Goal: Task Accomplishment & Management: Use online tool/utility

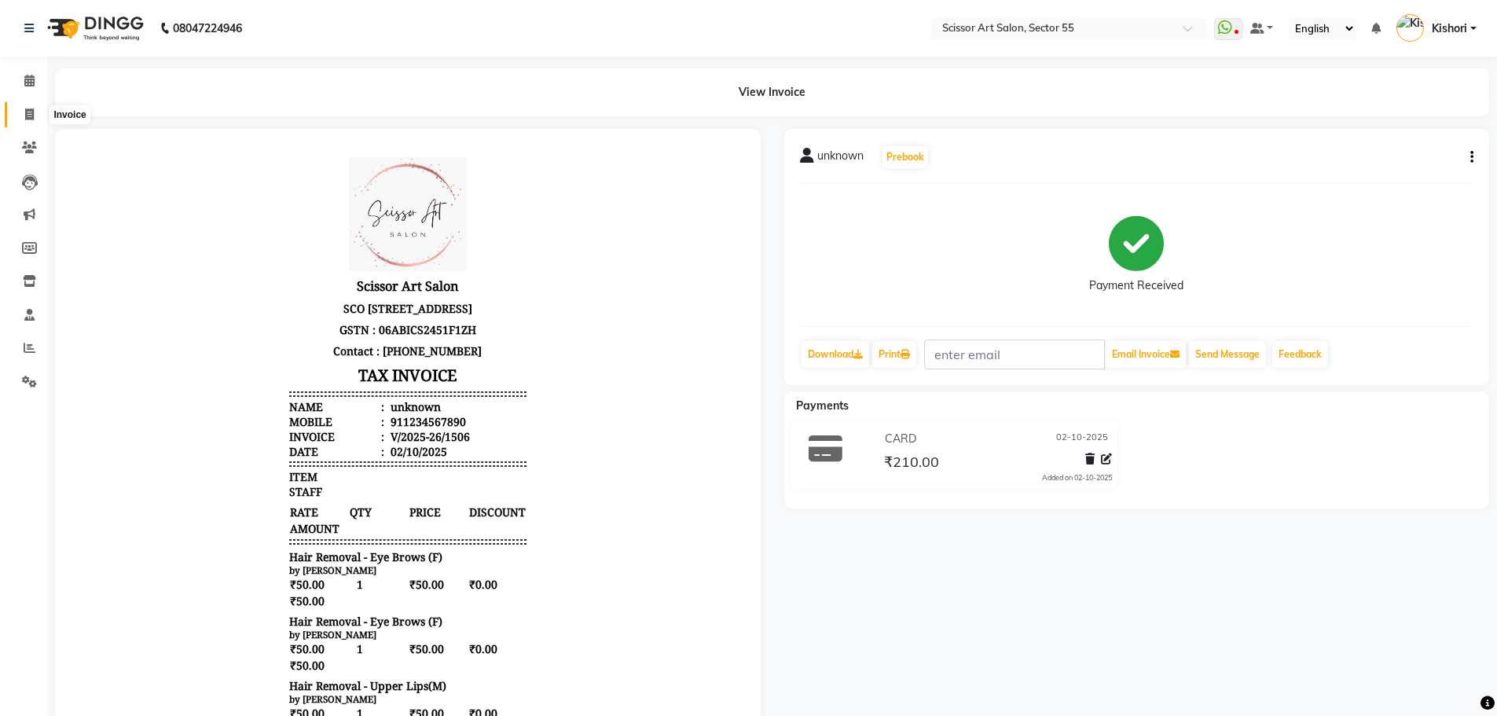
drag, startPoint x: 27, startPoint y: 112, endPoint x: 42, endPoint y: 137, distance: 29.0
click at [27, 112] on icon at bounding box center [29, 114] width 9 height 12
select select "service"
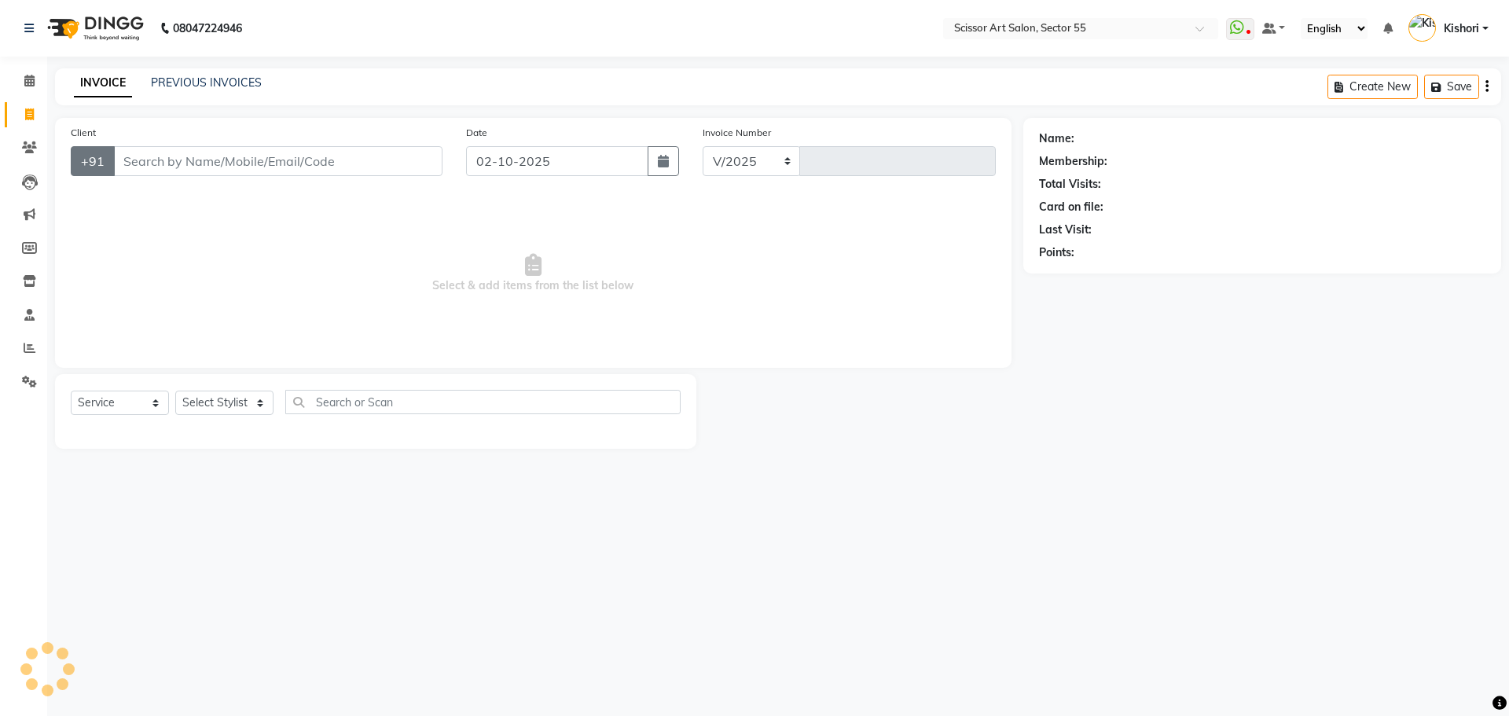
select select "4753"
type input "1507"
click at [181, 153] on input "Client" at bounding box center [277, 161] width 329 height 30
click at [242, 394] on select "Select Stylist [PERSON_NAME] ([DEMOGRAPHIC_DATA] hairdresser) [PERSON_NAME] [PE…" at bounding box center [258, 402] width 166 height 24
select select "29037"
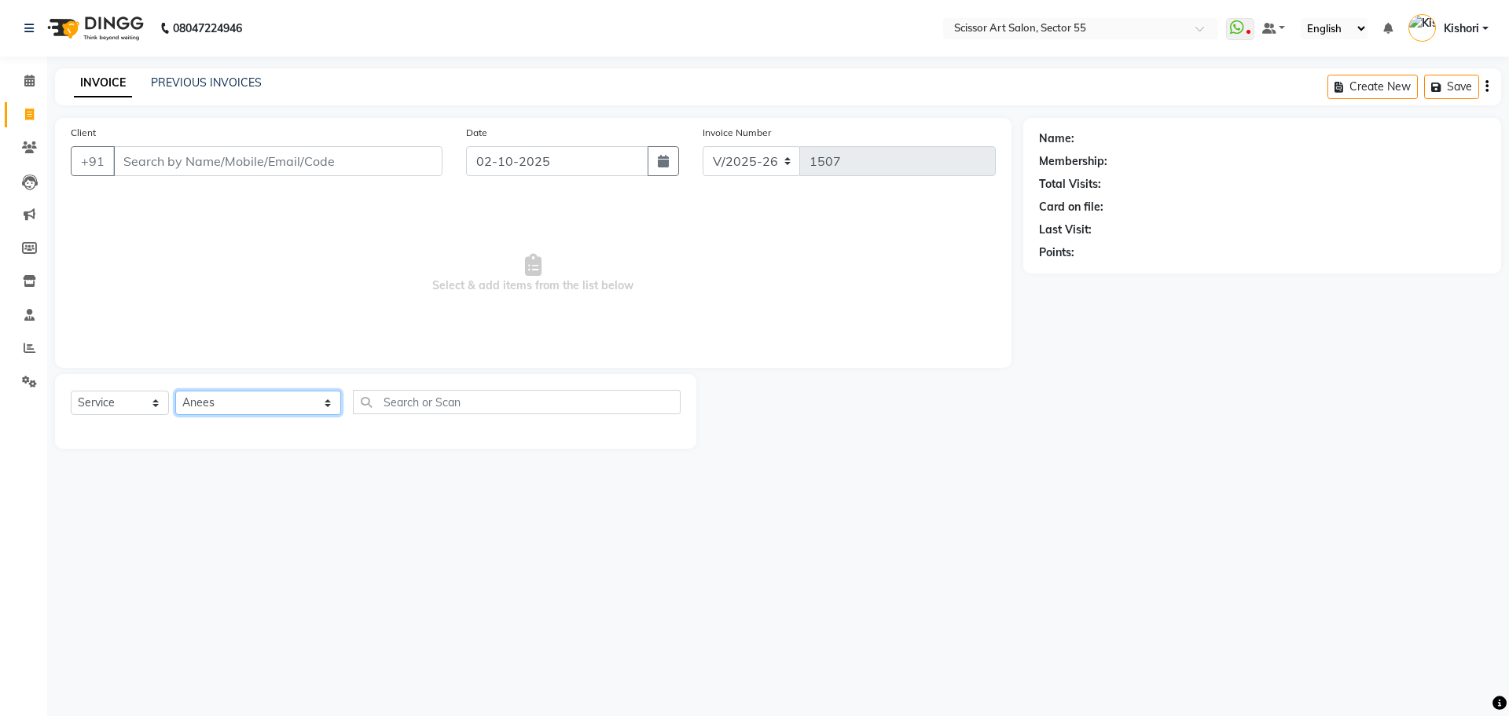
click at [175, 390] on select "Select Stylist [PERSON_NAME] ([DEMOGRAPHIC_DATA] hairdresser) [PERSON_NAME] [PE…" at bounding box center [258, 402] width 166 height 24
click at [260, 92] on div "INVOICE PREVIOUS INVOICES" at bounding box center [167, 84] width 225 height 18
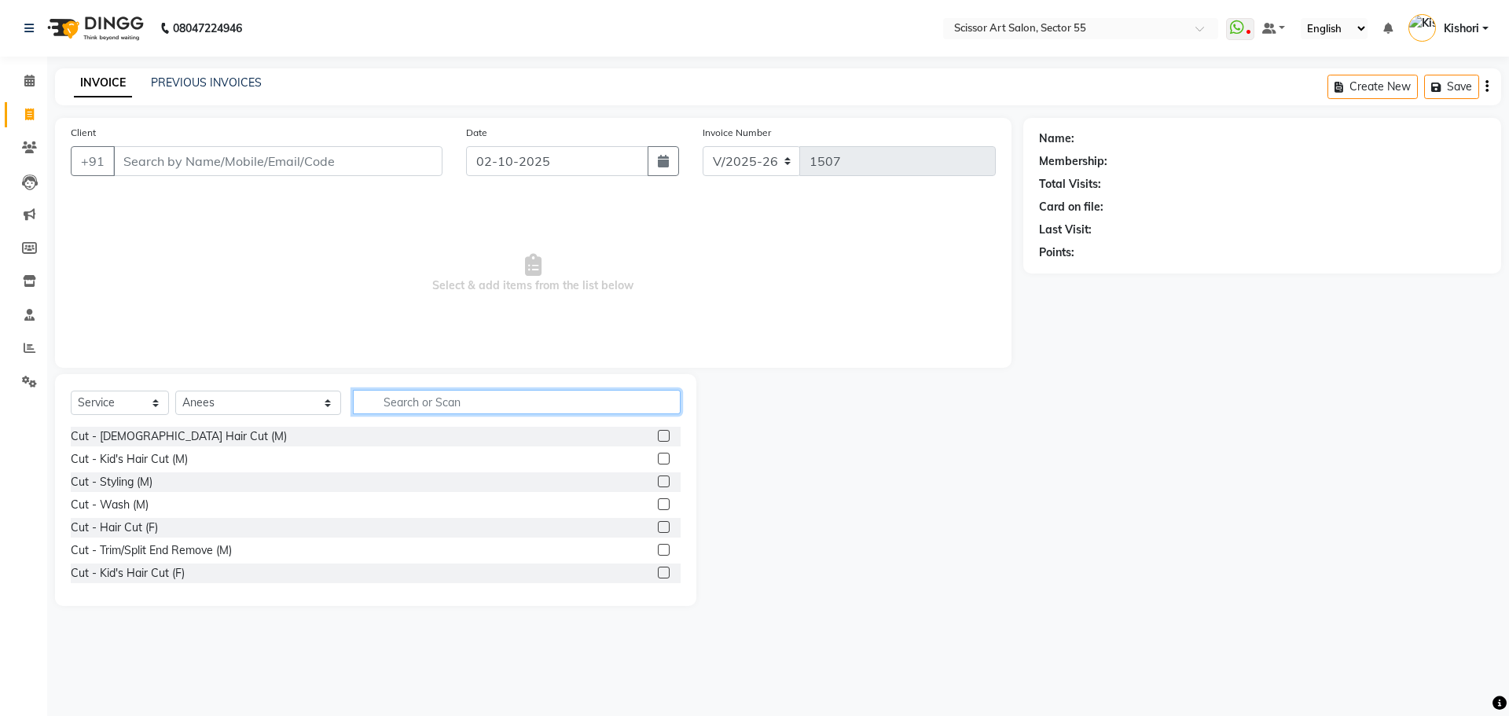
click at [467, 404] on input "text" at bounding box center [517, 402] width 328 height 24
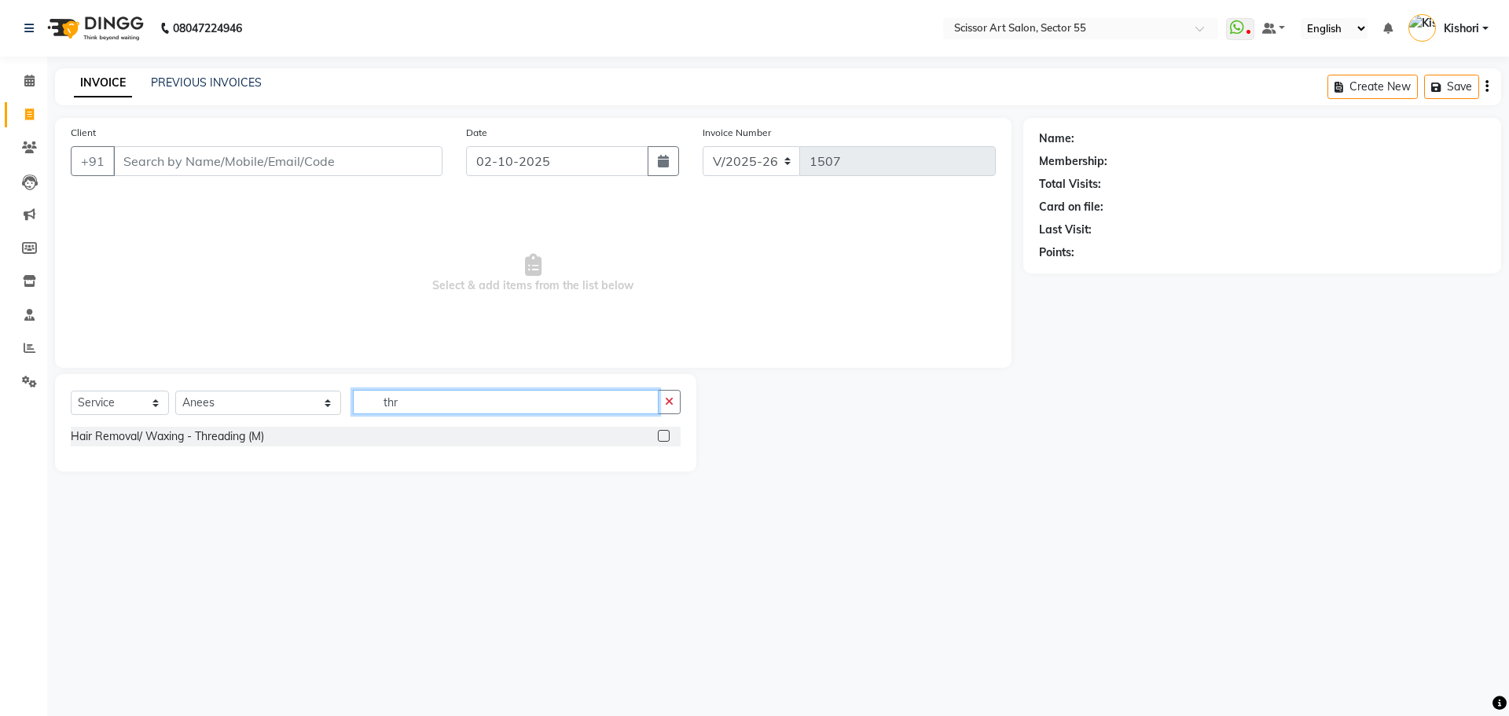
type input "thr"
click at [661, 434] on label at bounding box center [664, 436] width 12 height 12
click at [661, 434] on input "checkbox" at bounding box center [663, 436] width 10 height 10
click at [661, 434] on label at bounding box center [664, 436] width 12 height 12
click at [661, 434] on input "checkbox" at bounding box center [663, 436] width 10 height 10
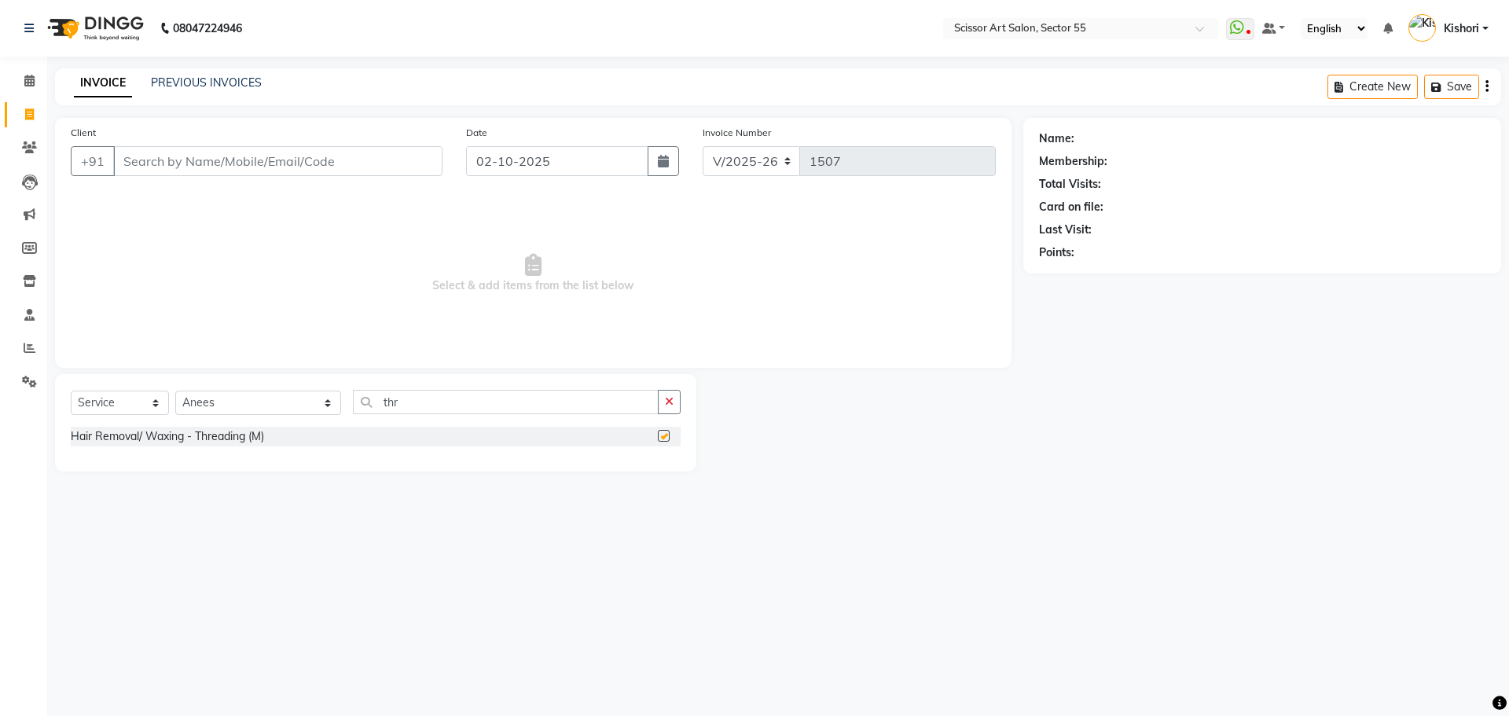
checkbox input "false"
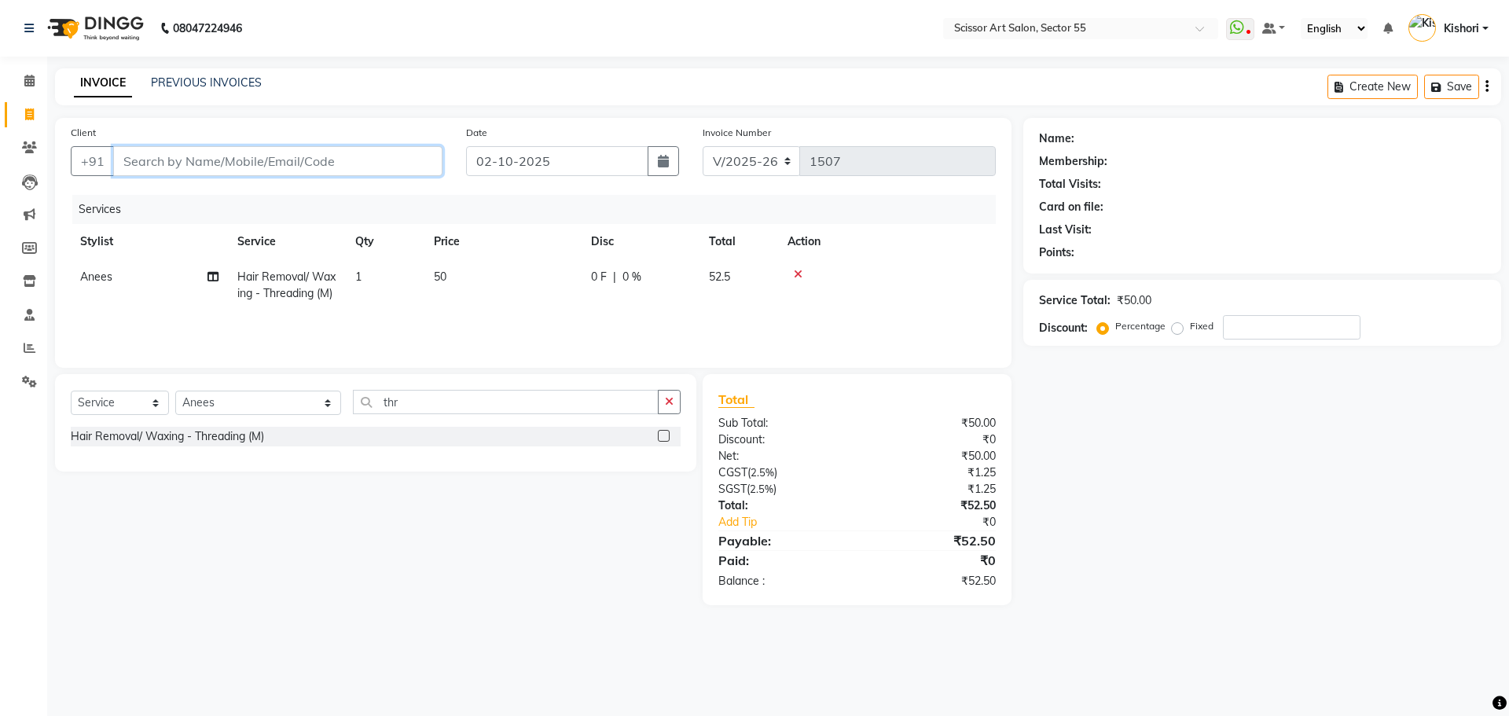
click at [292, 168] on input "Client" at bounding box center [277, 161] width 329 height 30
type input "1"
type input "0"
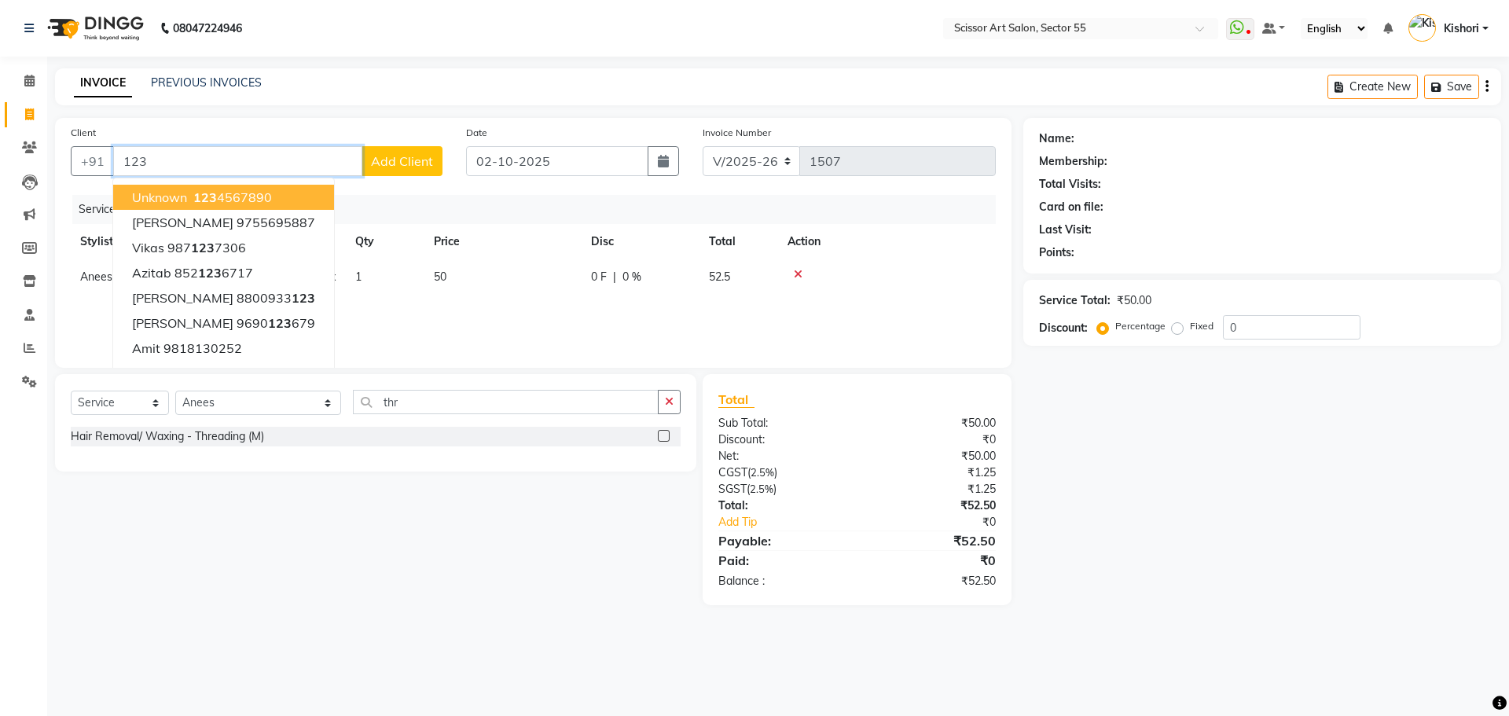
click at [284, 196] on button "unknown 123 4567890" at bounding box center [223, 197] width 221 height 25
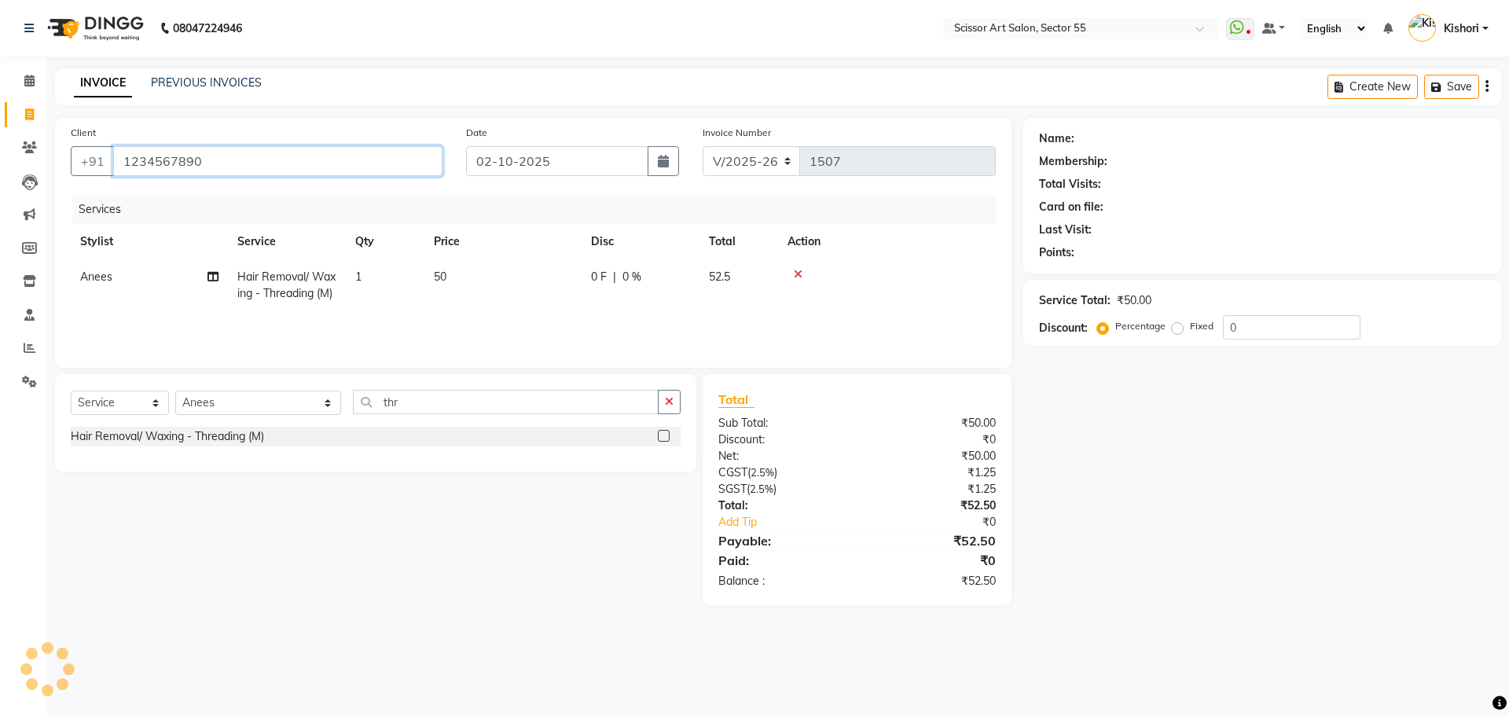
type input "1234567890"
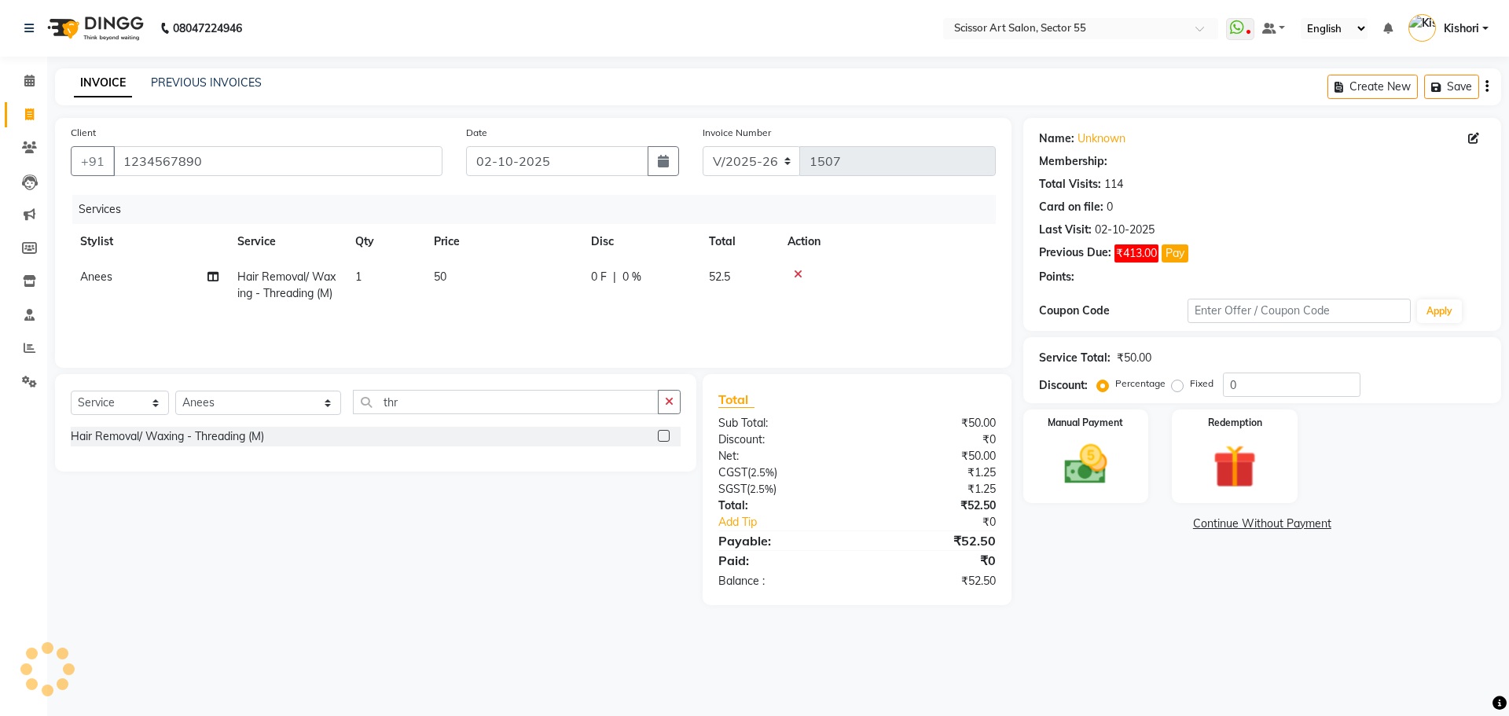
select select "1: Object"
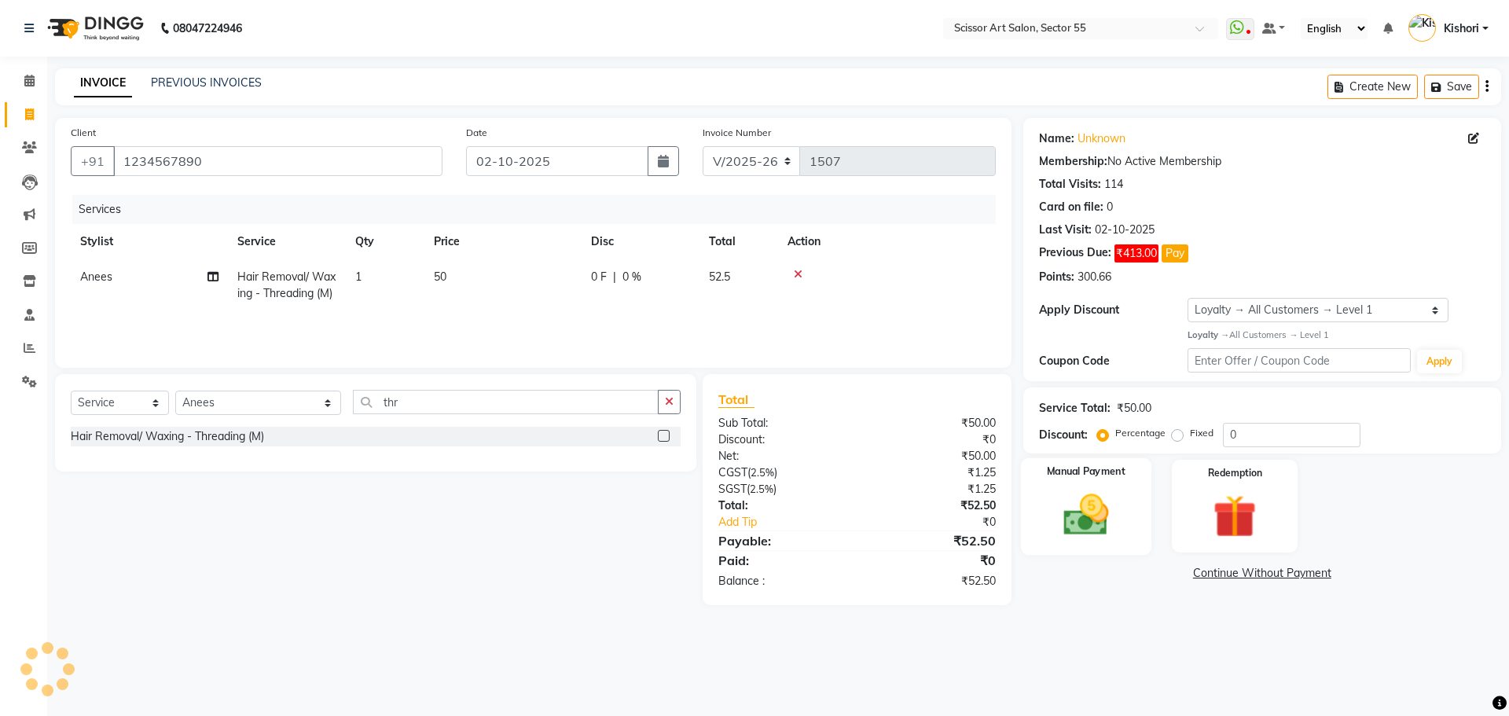
click at [1101, 542] on div "Manual Payment" at bounding box center [1085, 505] width 130 height 97
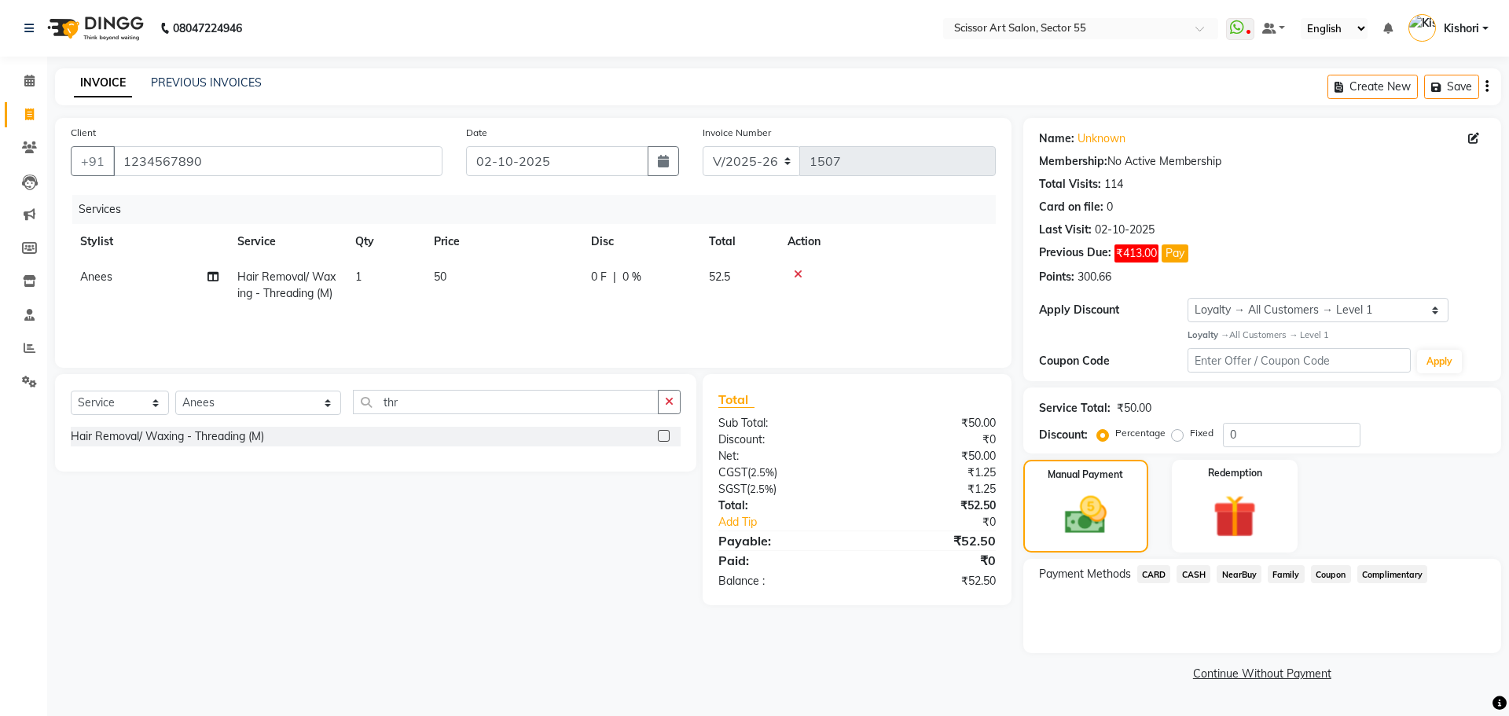
click at [1162, 577] on span "CARD" at bounding box center [1154, 574] width 34 height 18
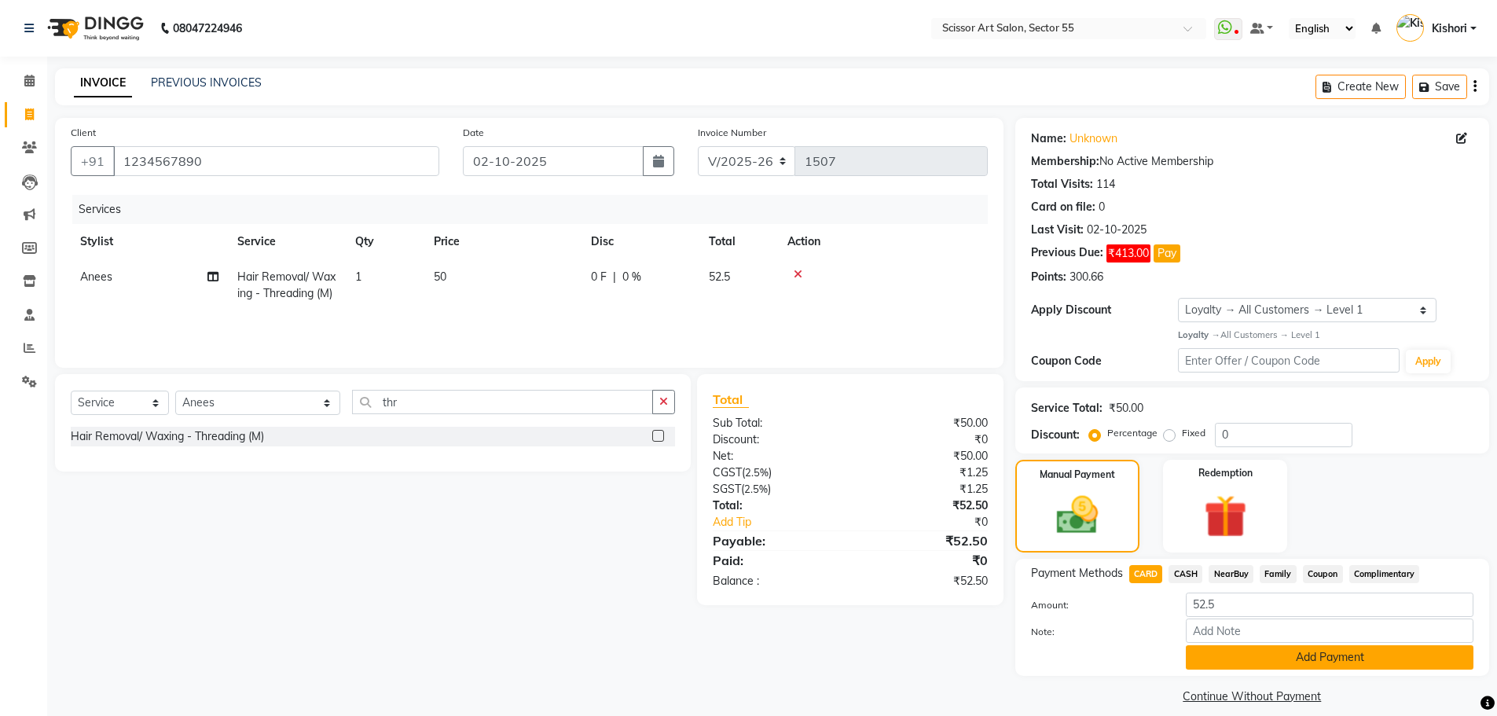
click at [1296, 667] on button "Add Payment" at bounding box center [1330, 657] width 288 height 24
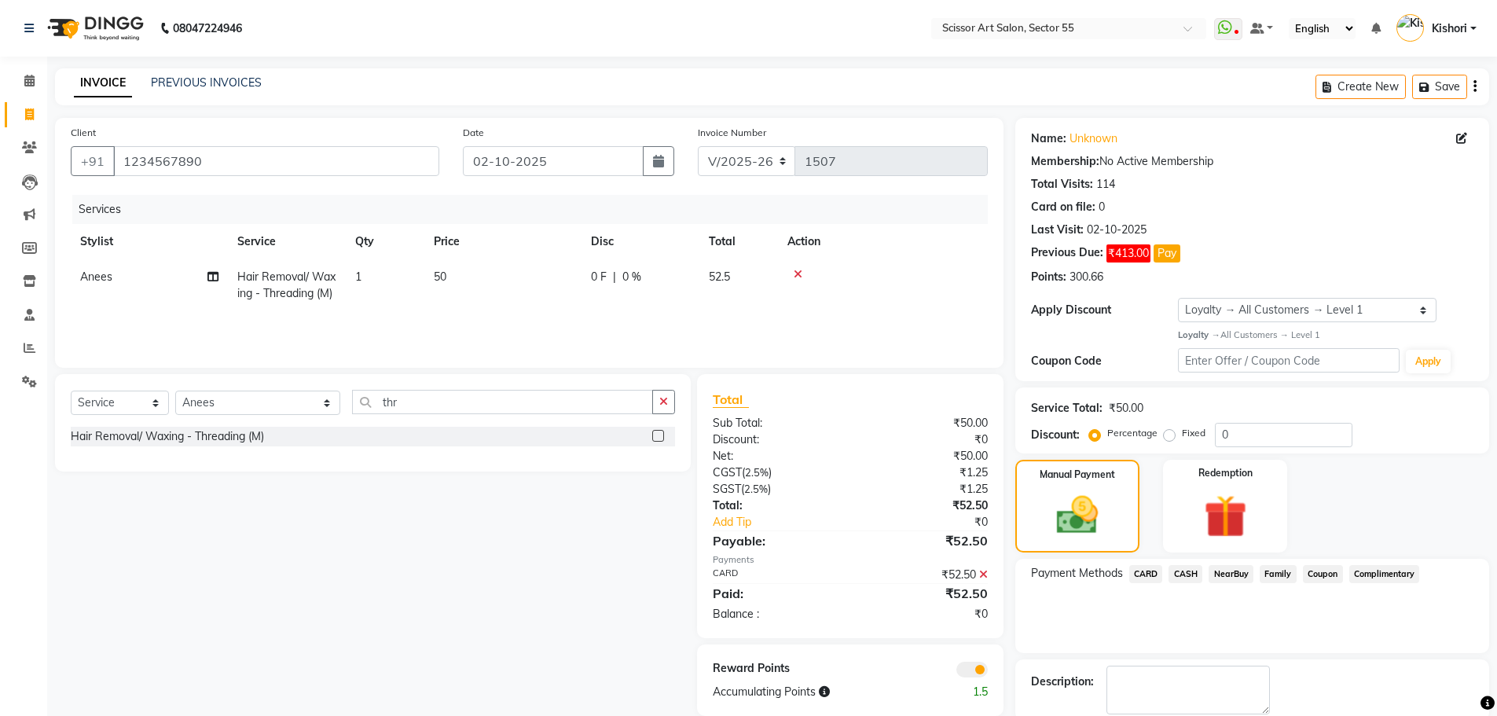
scroll to position [63, 0]
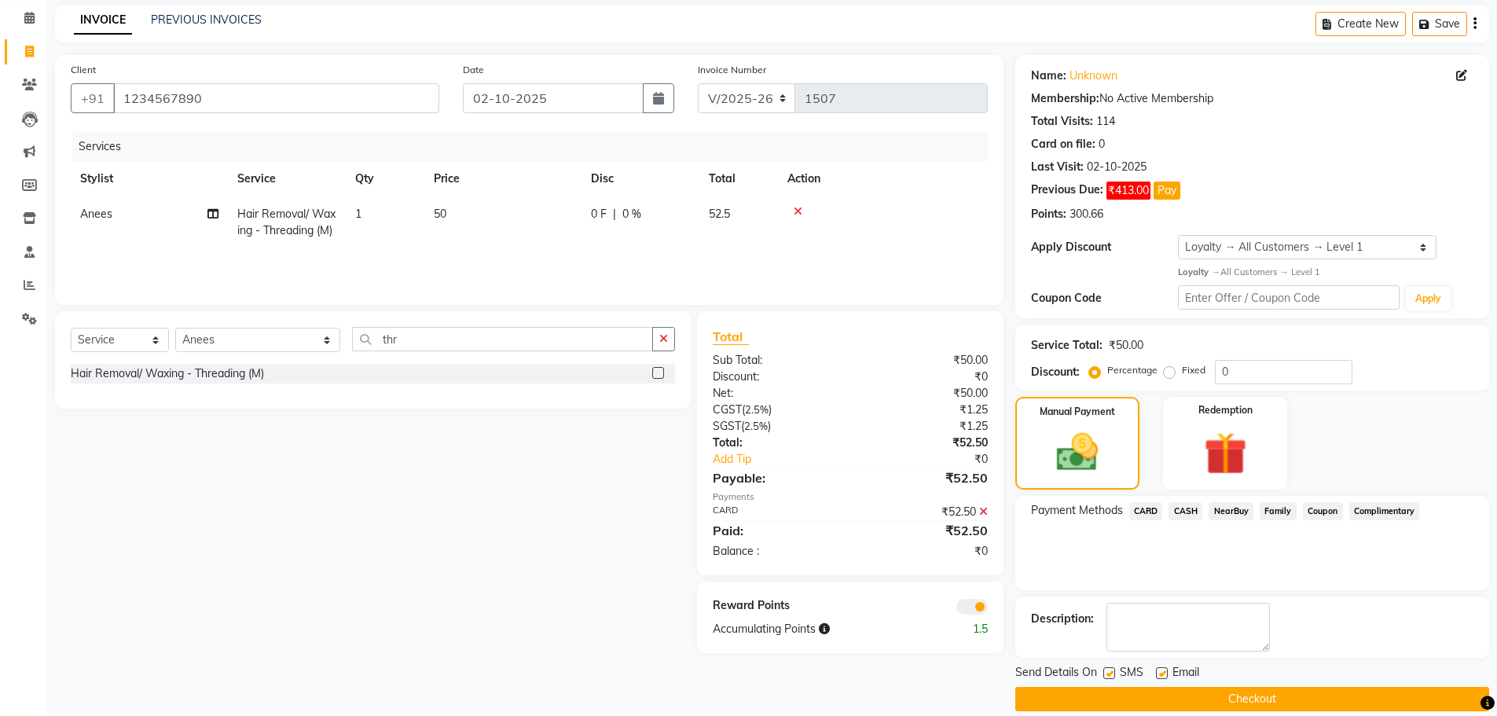
click at [963, 607] on span at bounding box center [971, 607] width 31 height 16
click at [988, 609] on input "checkbox" at bounding box center [988, 609] width 0 height 0
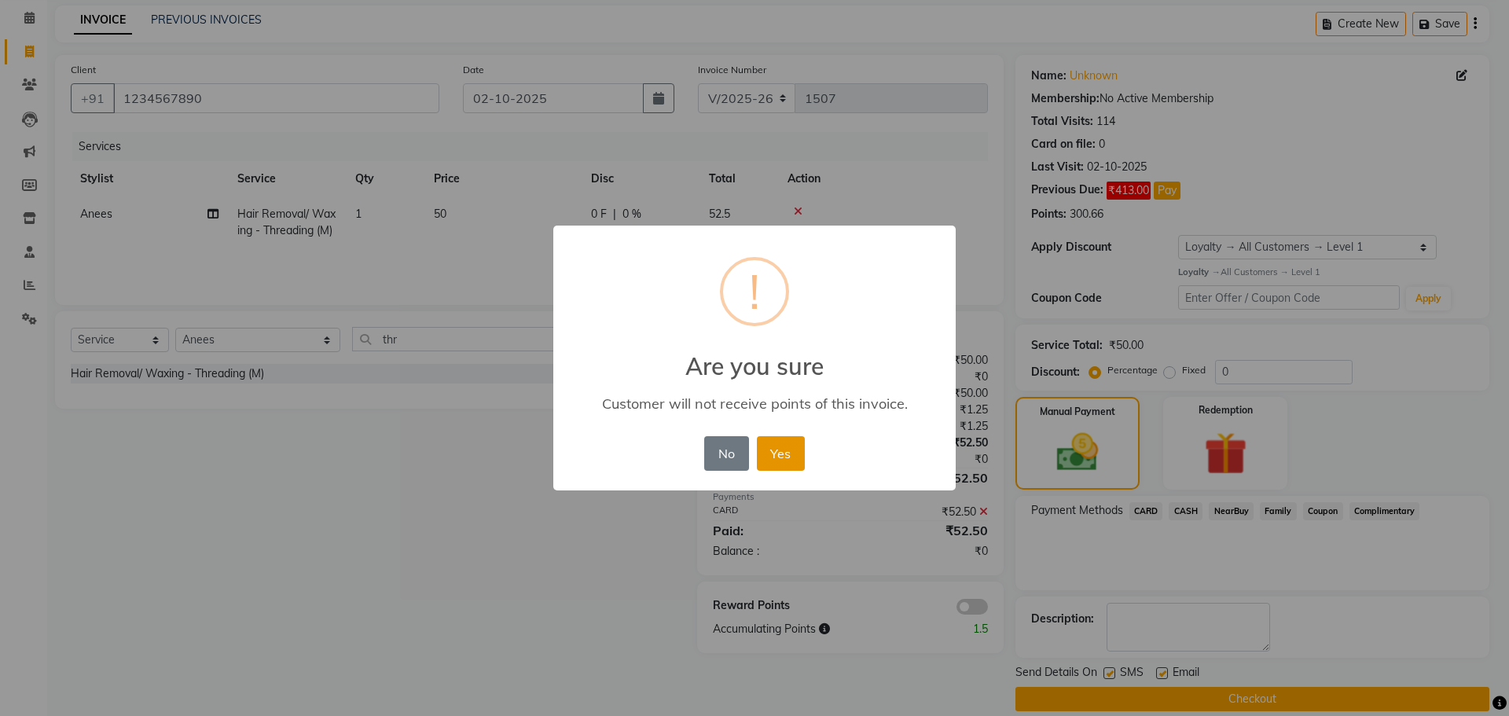
click at [800, 456] on button "Yes" at bounding box center [781, 453] width 48 height 35
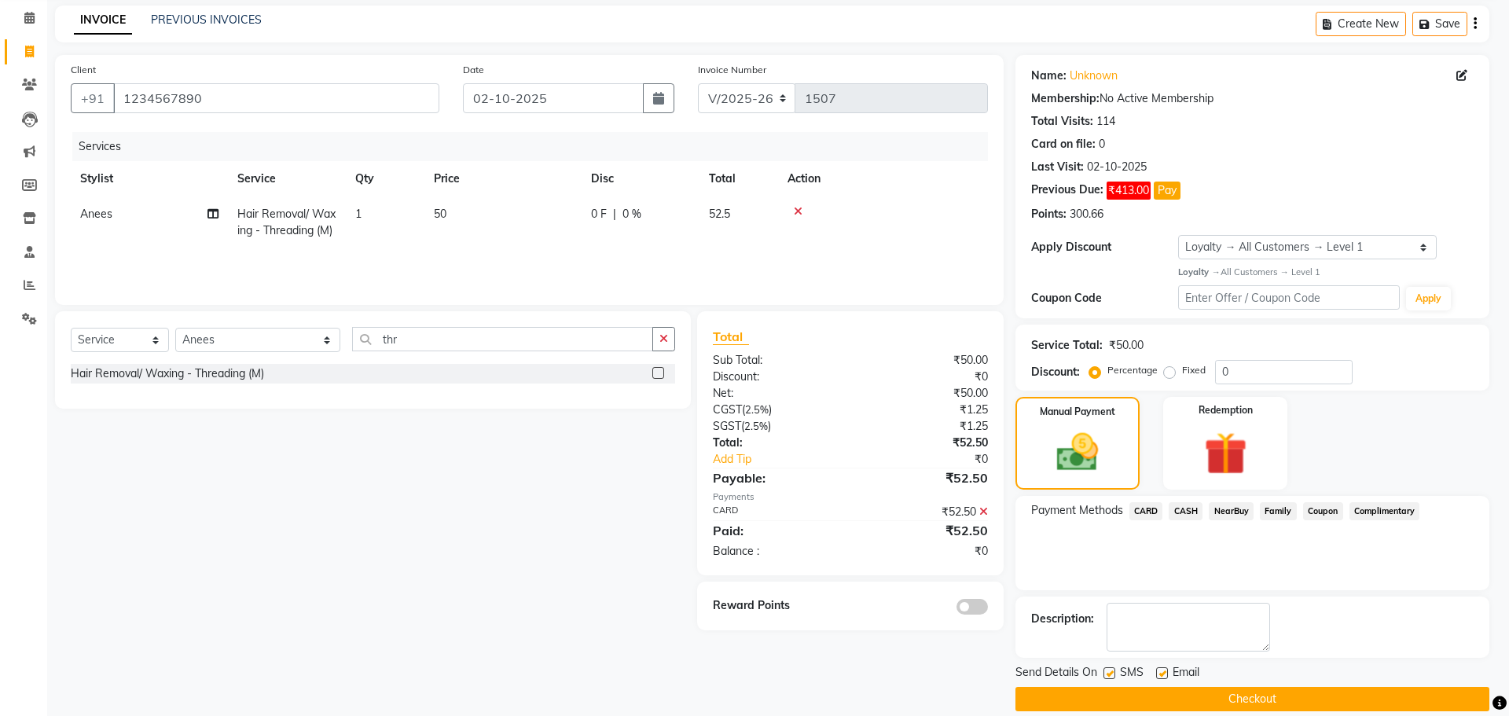
click at [800, 456] on div "× ! Are you sure Customer will not receive points of this invoice. No No Yes" at bounding box center [754, 358] width 1509 height 716
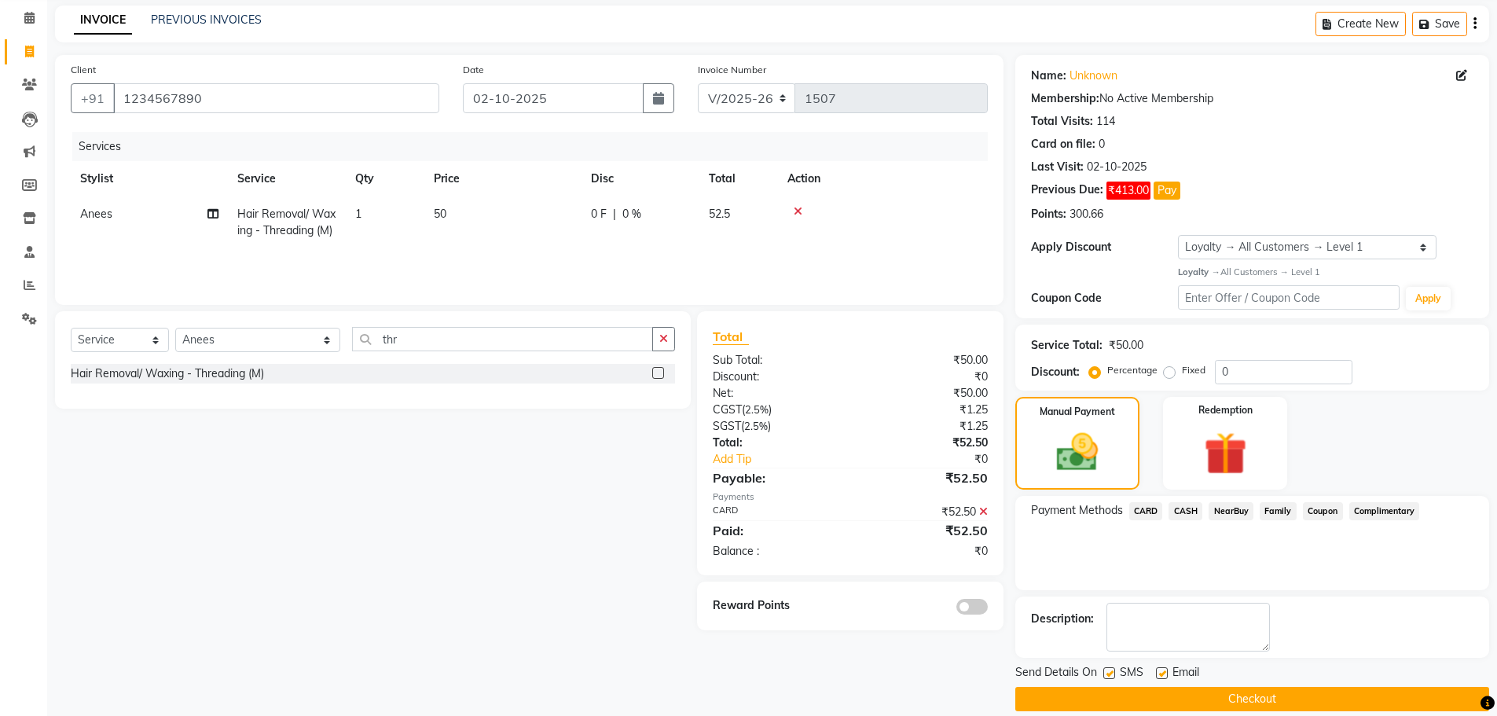
click at [1268, 697] on button "Checkout" at bounding box center [1252, 699] width 474 height 24
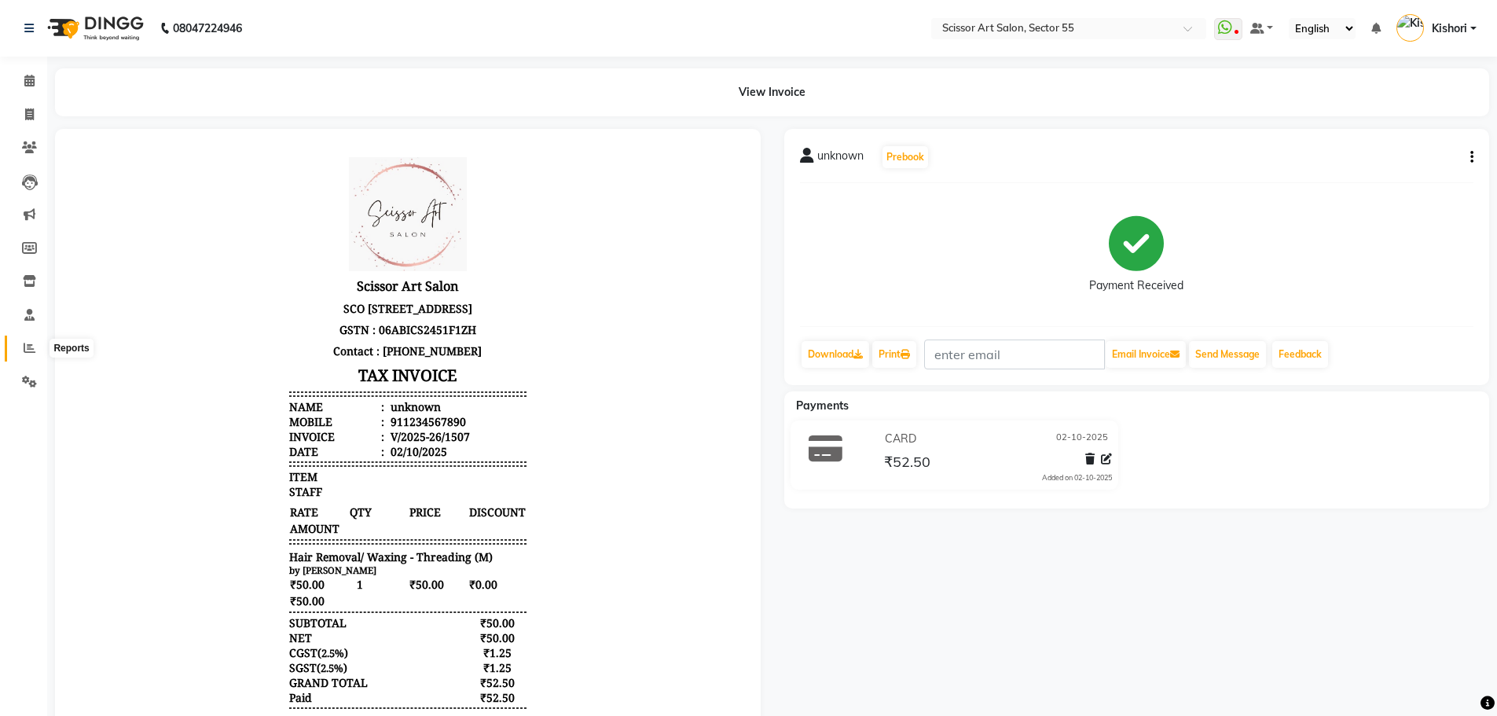
click at [32, 348] on icon at bounding box center [30, 348] width 12 height 12
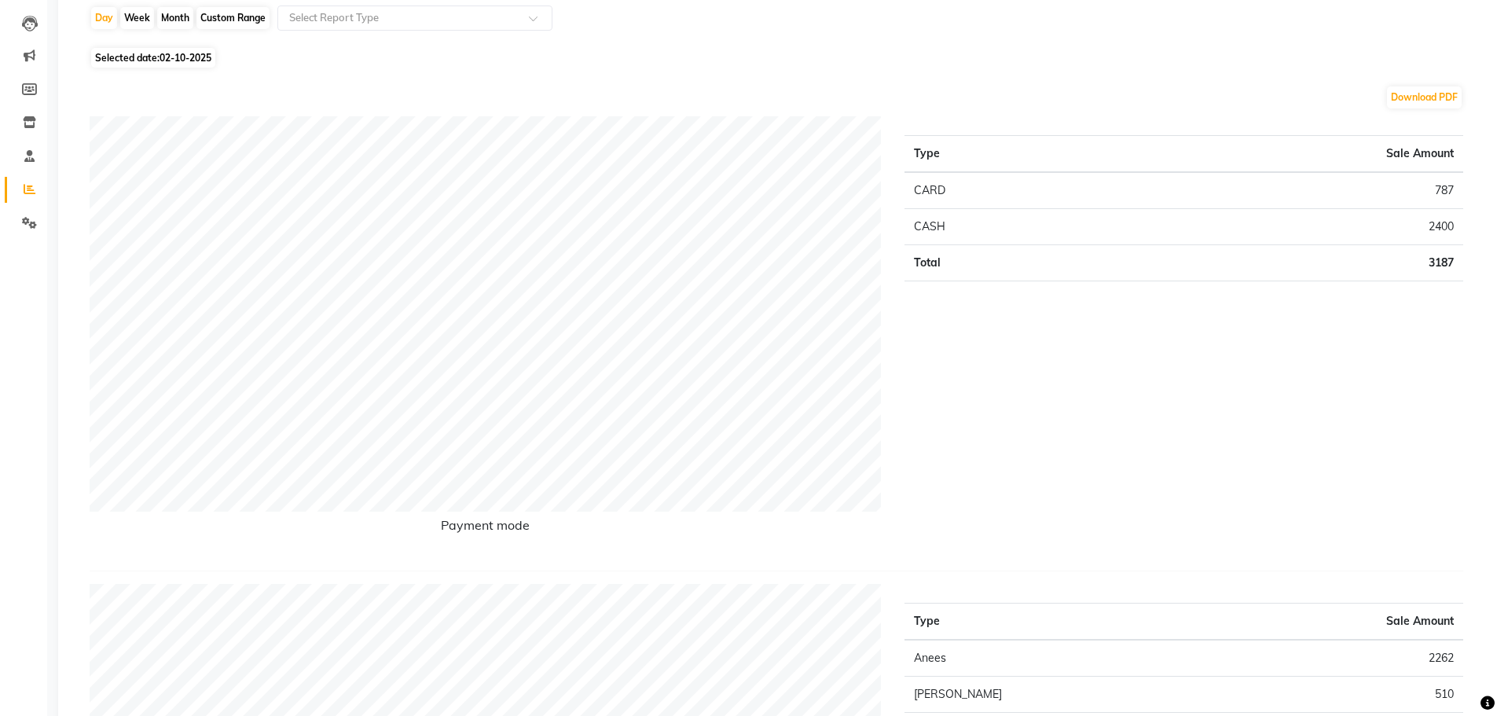
scroll to position [381, 0]
